Goal: Task Accomplishment & Management: Manage account settings

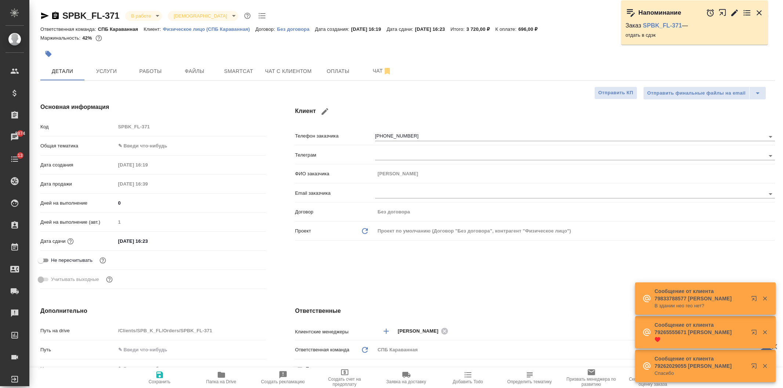
select select "RU"
click at [336, 70] on span "Оплаты" at bounding box center [337, 71] width 35 height 9
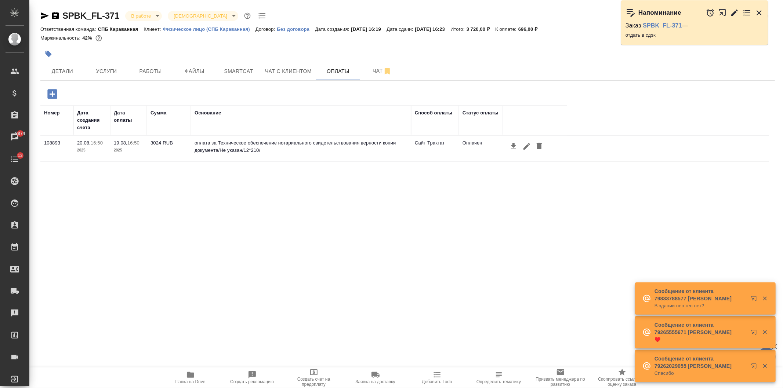
click at [60, 92] on button "button" at bounding box center [52, 94] width 20 height 15
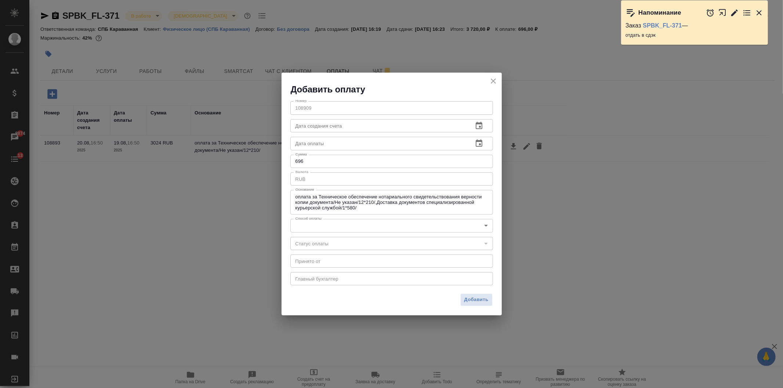
click at [354, 226] on body "🙏 .cls-1 fill:#fff; AWATERA [PERSON_NAME] Спецификации Заказы 8874 Чаты 13 Todo…" at bounding box center [391, 194] width 783 height 388
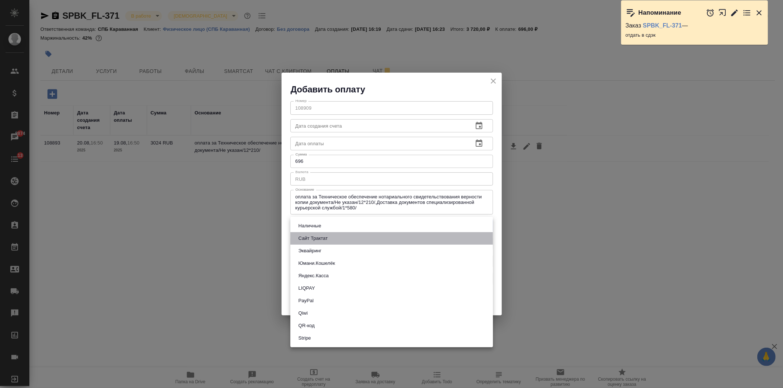
click at [334, 238] on li "Сайт Трактат" at bounding box center [391, 238] width 203 height 12
type input "site-traktat"
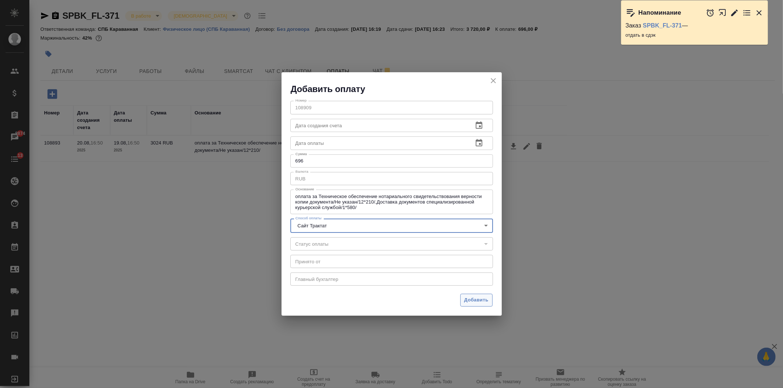
click at [482, 299] on span "Добавить" at bounding box center [476, 300] width 24 height 8
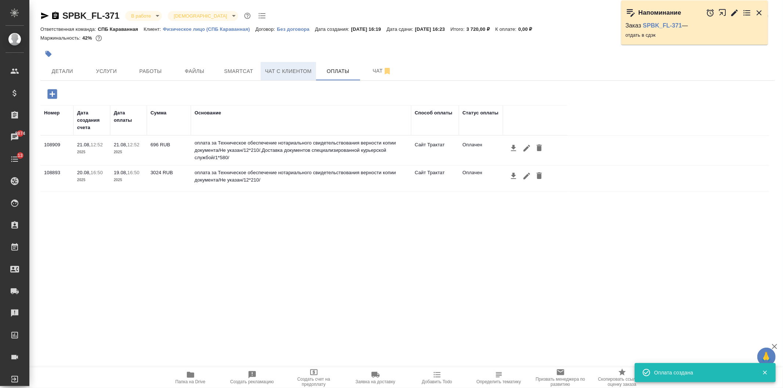
click at [281, 74] on span "Чат с клиентом" at bounding box center [288, 71] width 47 height 9
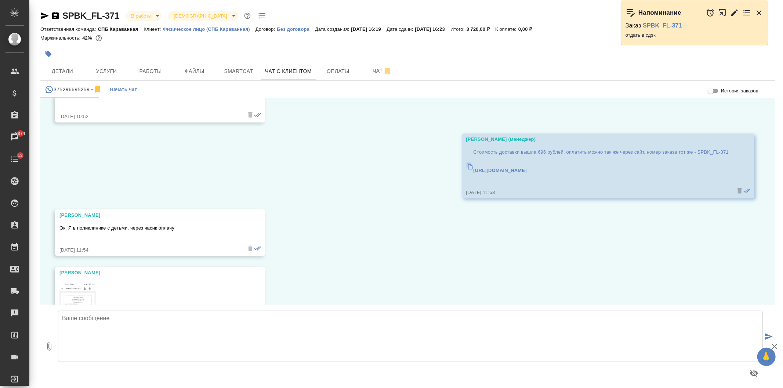
scroll to position [5549, 0]
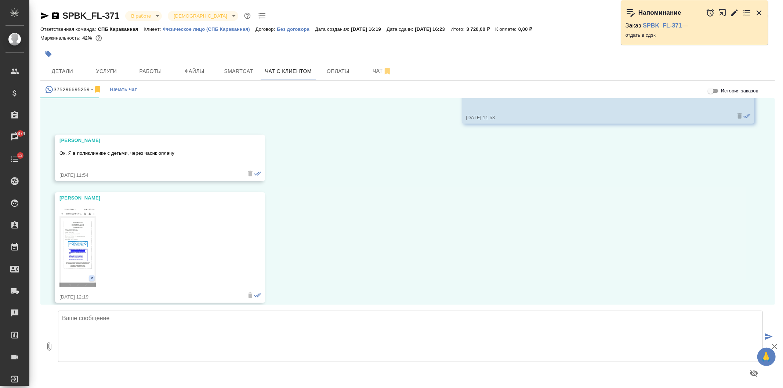
click at [281, 333] on textarea at bounding box center [410, 336] width 704 height 51
click at [110, 335] on textarea "Спасибо!" at bounding box center [410, 336] width 704 height 51
click at [131, 328] on textarea "Спасибо!" at bounding box center [410, 336] width 704 height 51
type textarea "Спасибо!"
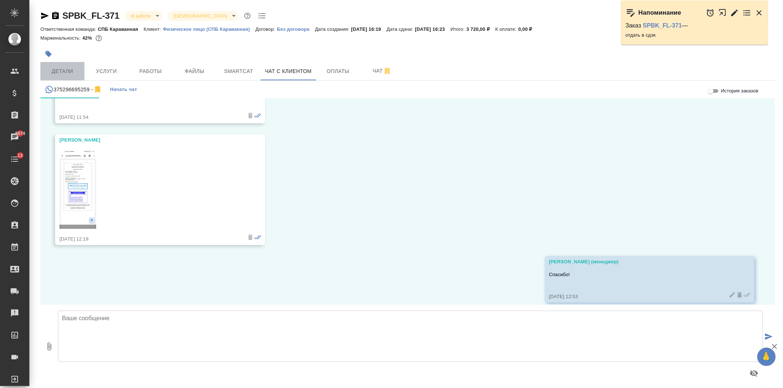
click at [69, 71] on span "Детали" at bounding box center [62, 71] width 35 height 9
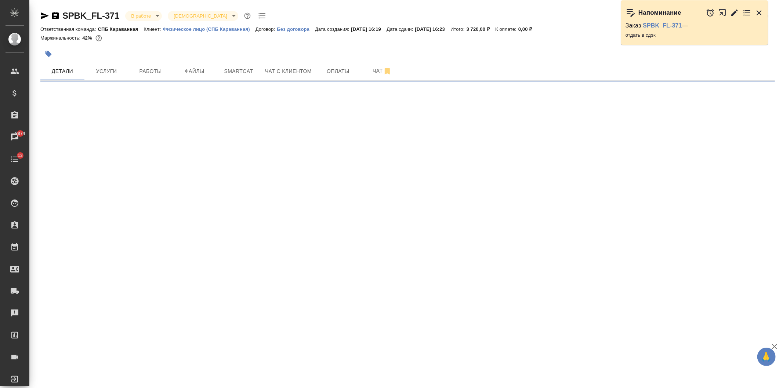
select select "RU"
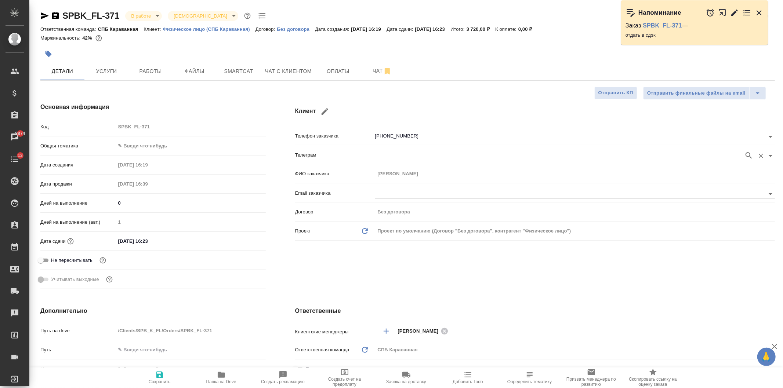
type textarea "x"
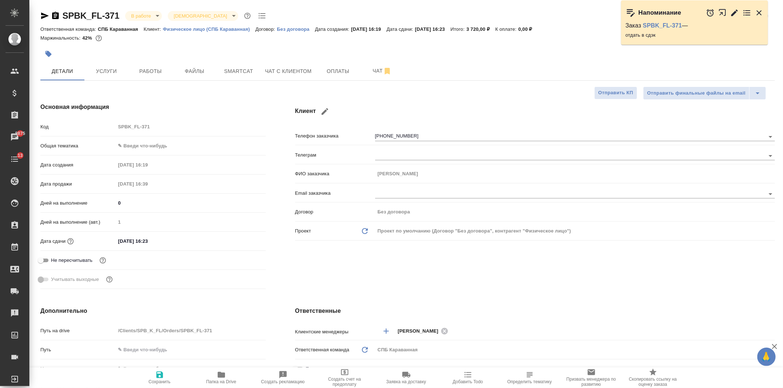
type textarea "x"
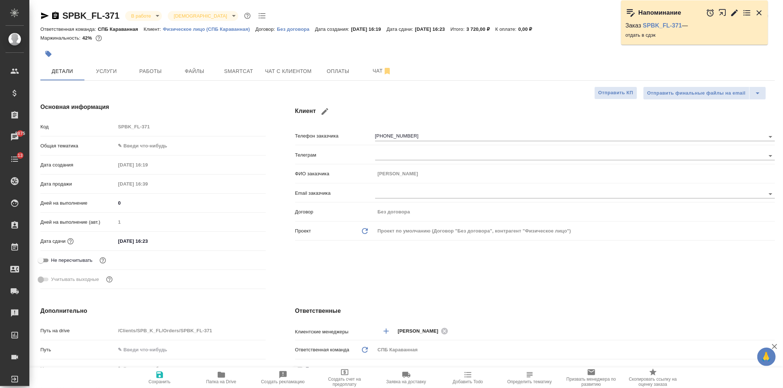
type textarea "x"
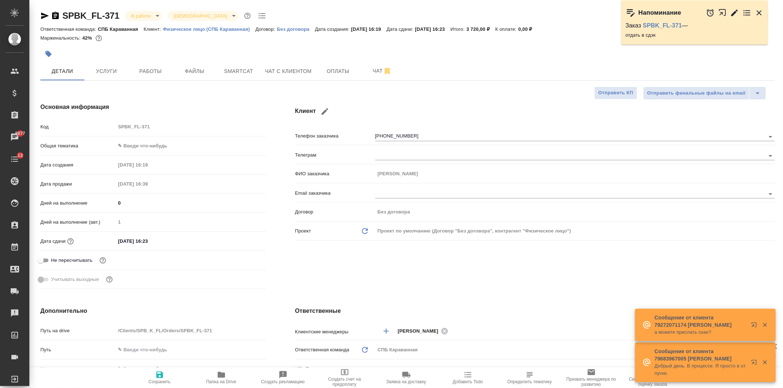
type textarea "x"
